Goal: Information Seeking & Learning: Learn about a topic

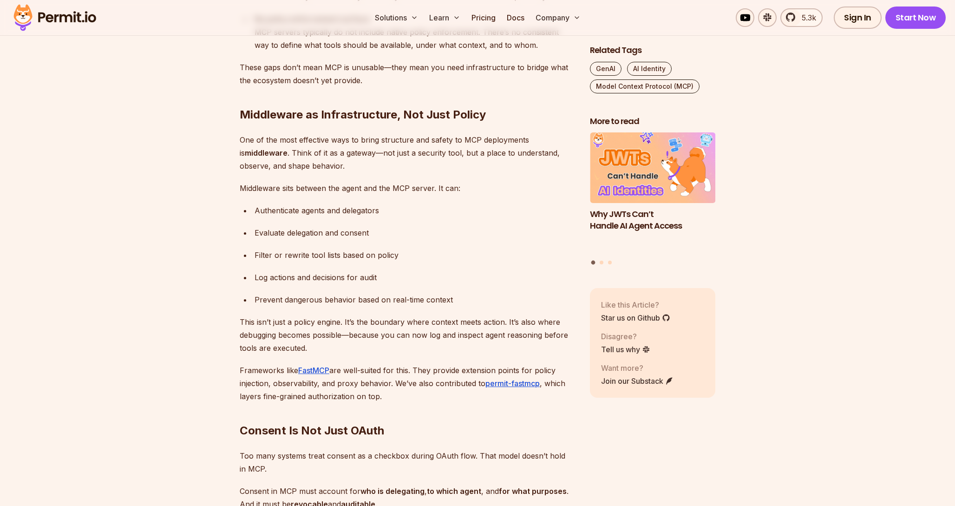
scroll to position [1983, 0]
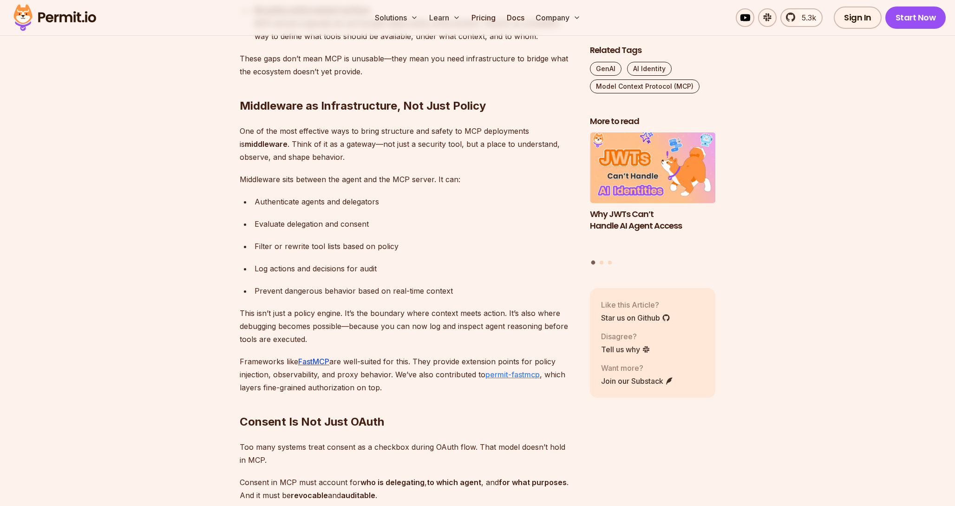
click at [511, 374] on link "permit-fastmcp" at bounding box center [513, 374] width 54 height 9
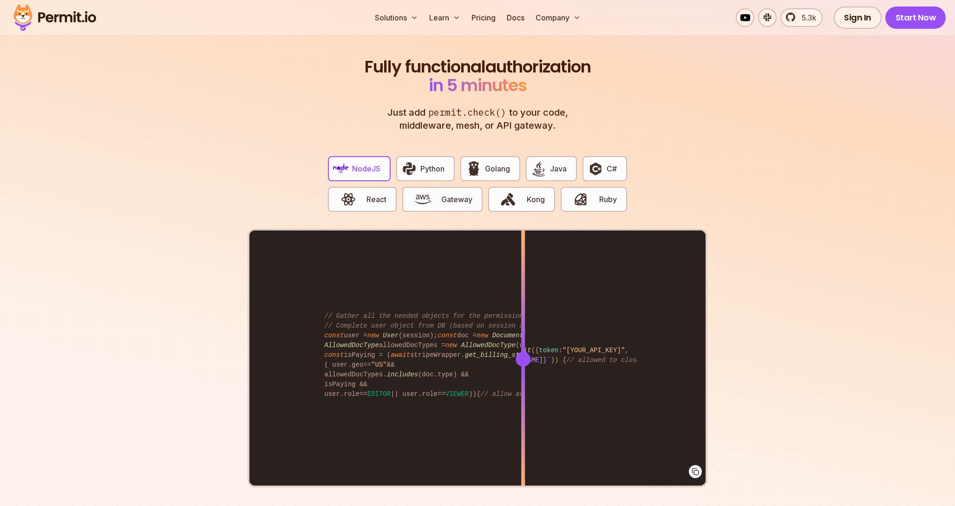
scroll to position [1737, 0]
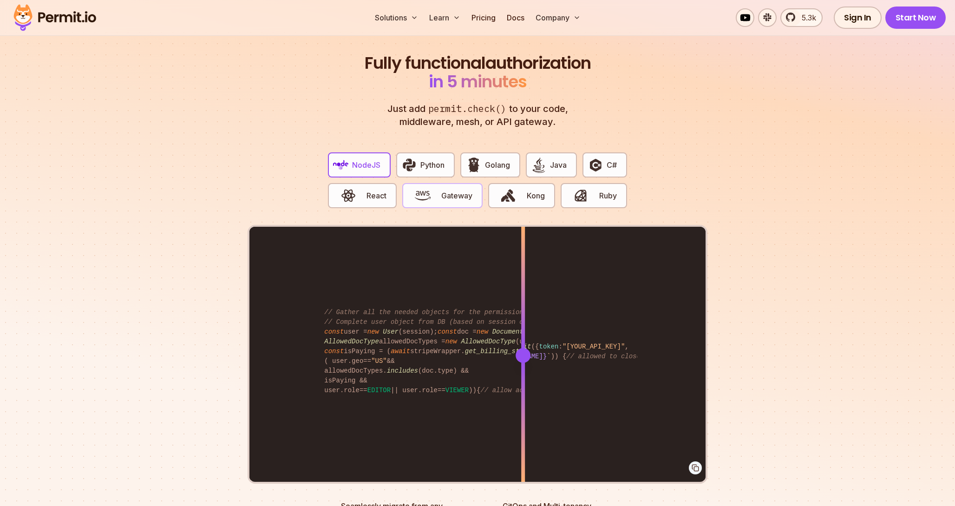
click at [455, 190] on span "Gateway" at bounding box center [456, 195] width 31 height 11
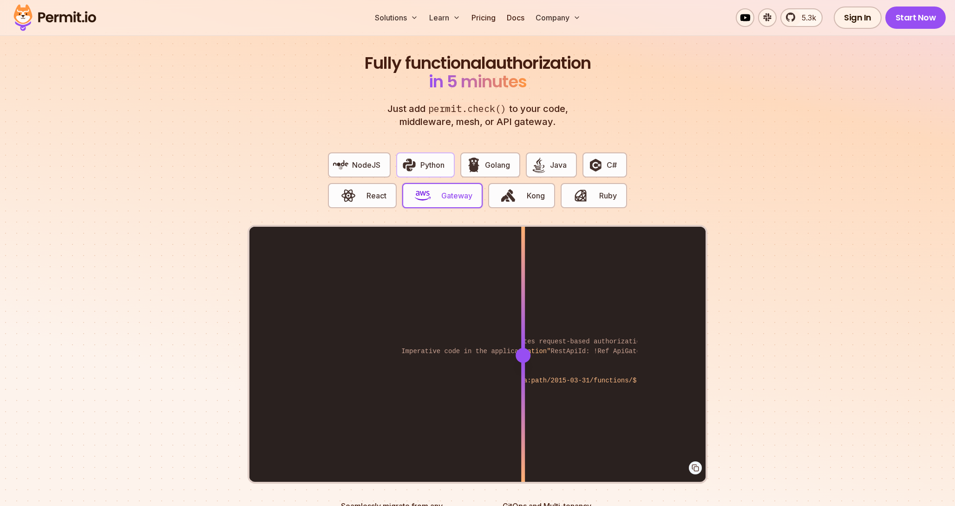
click at [431, 159] on span "Python" at bounding box center [433, 164] width 24 height 11
